Goal: Information Seeking & Learning: Compare options

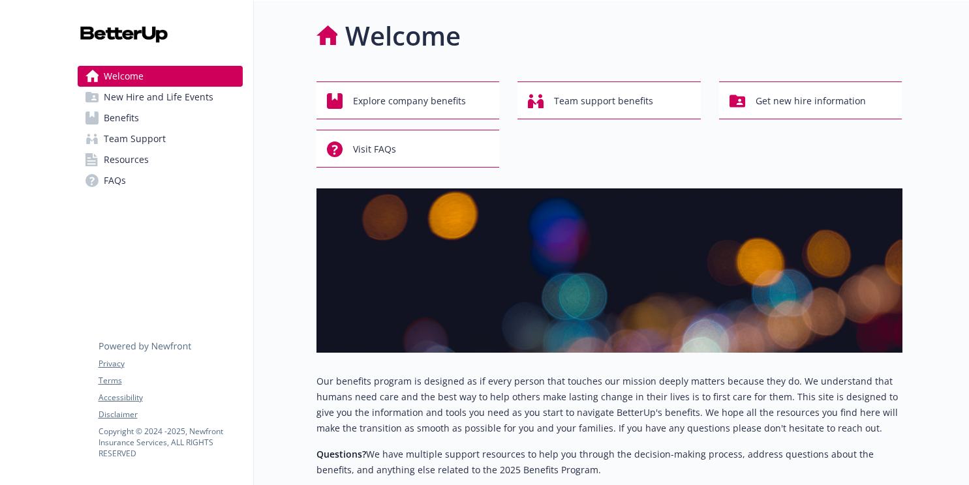
click at [139, 117] on link "Benefits" at bounding box center [160, 118] width 165 height 21
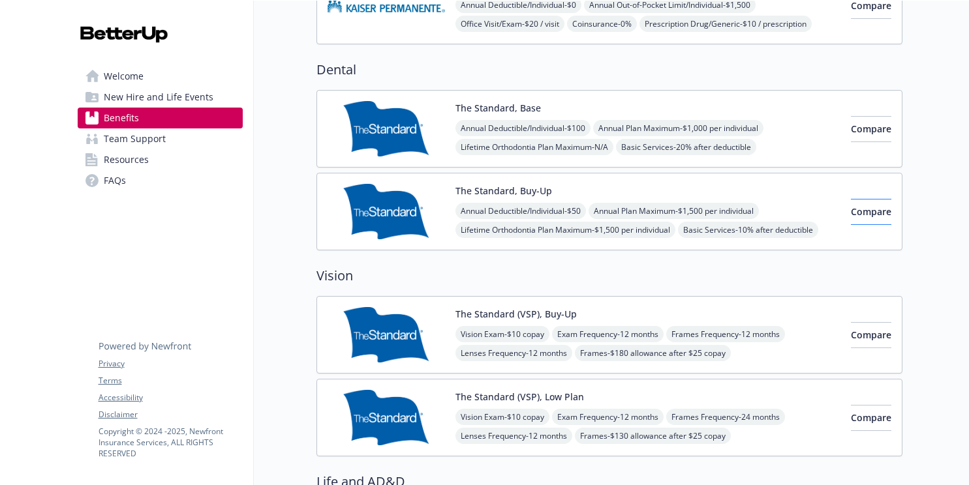
scroll to position [674, 0]
click at [851, 133] on span "Compare" at bounding box center [871, 129] width 40 height 12
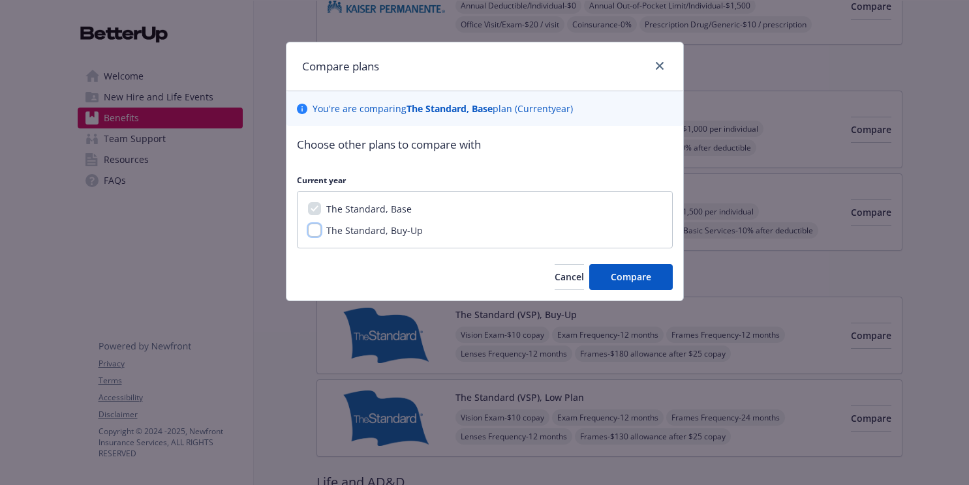
click at [314, 230] on input "The Standard, Buy-Up" at bounding box center [314, 230] width 13 height 13
checkbox input "true"
click at [597, 268] on button "Compare" at bounding box center [630, 277] width 83 height 26
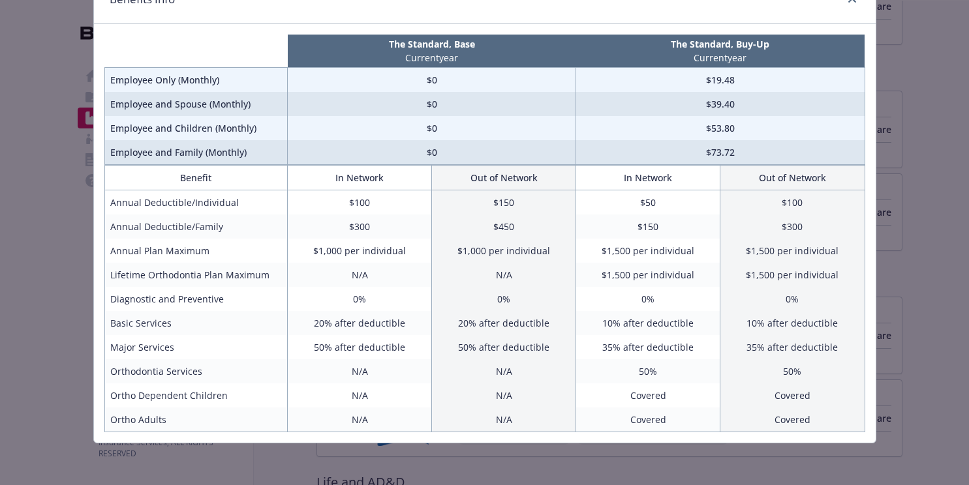
scroll to position [0, 0]
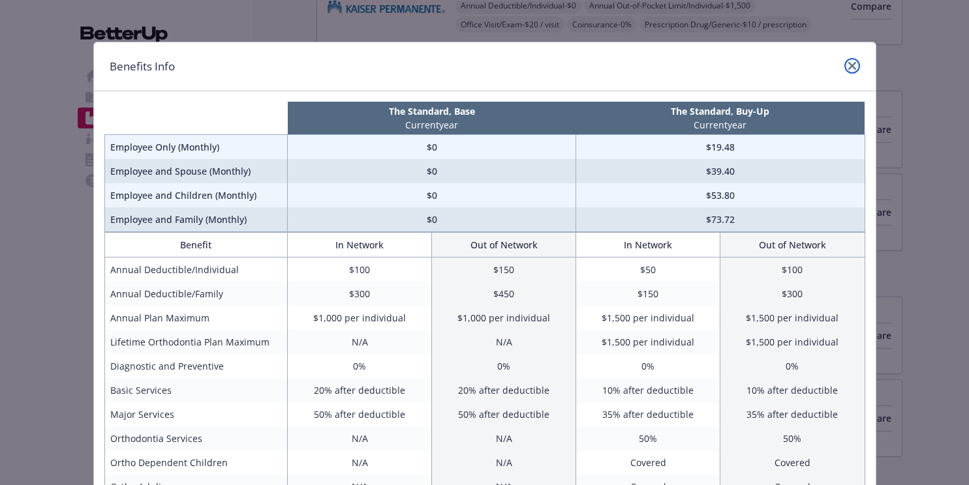
click at [851, 61] on link "close" at bounding box center [852, 66] width 16 height 16
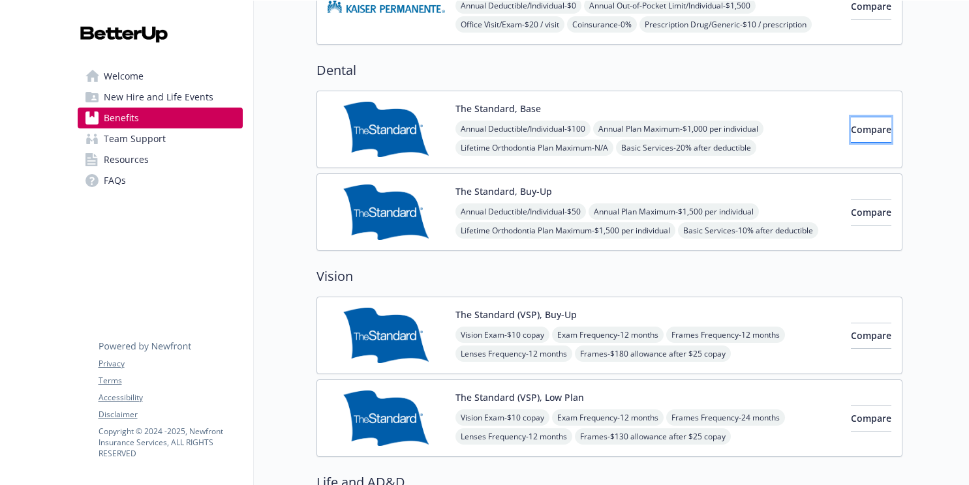
click at [851, 128] on button "Compare" at bounding box center [871, 130] width 40 height 26
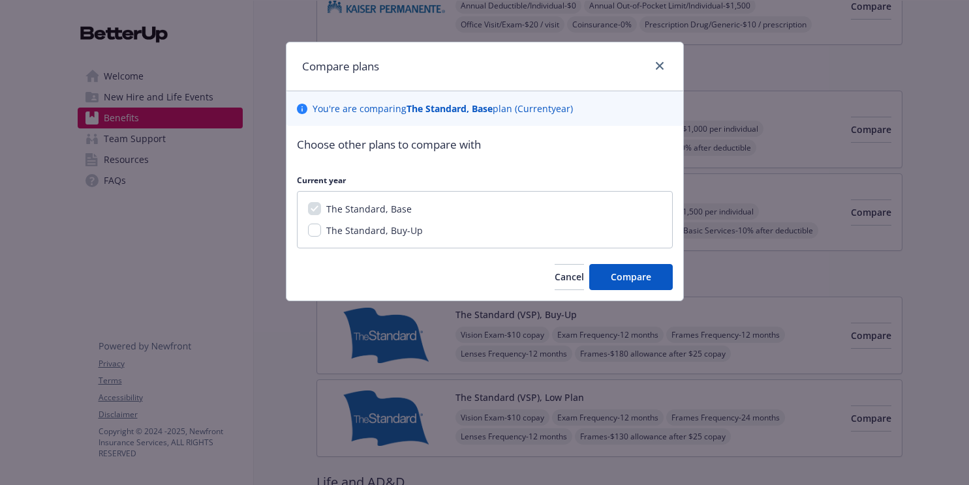
click at [394, 232] on span "The Standard, Buy-Up" at bounding box center [374, 230] width 97 height 12
click at [321, 232] on input "The Standard, Buy-Up" at bounding box center [314, 230] width 13 height 13
checkbox input "true"
click at [642, 280] on span "Compare" at bounding box center [630, 277] width 40 height 12
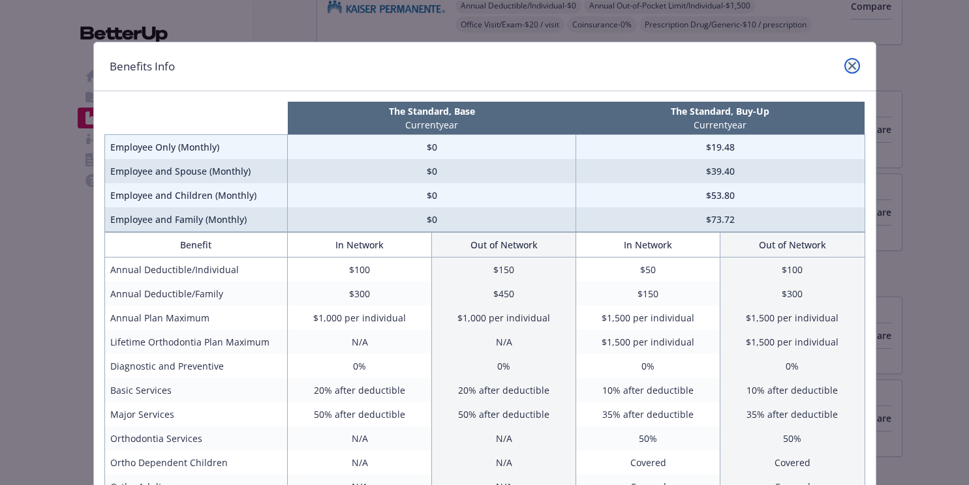
click at [849, 70] on link "close" at bounding box center [852, 66] width 16 height 16
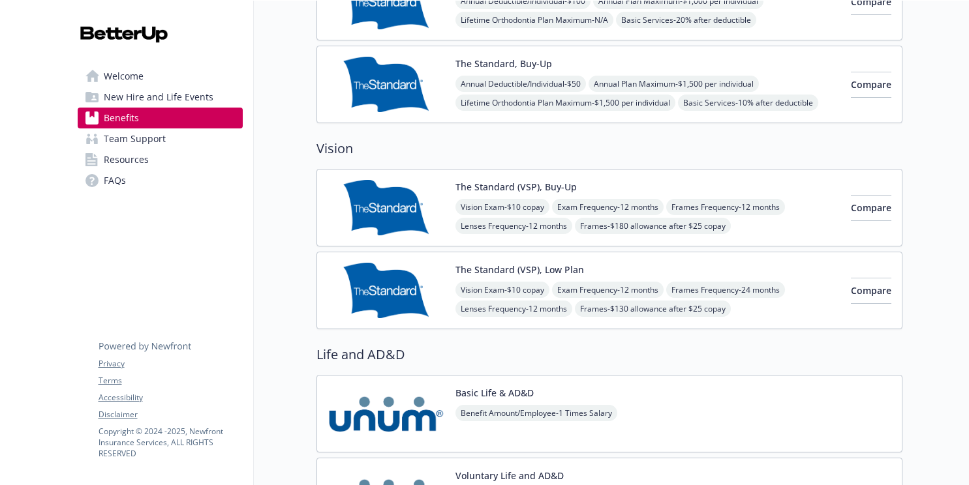
scroll to position [828, 0]
